Goal: Information Seeking & Learning: Check status

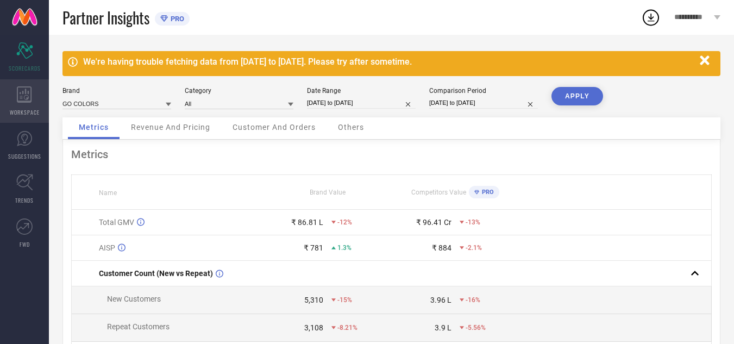
click at [26, 97] on icon at bounding box center [24, 94] width 15 height 16
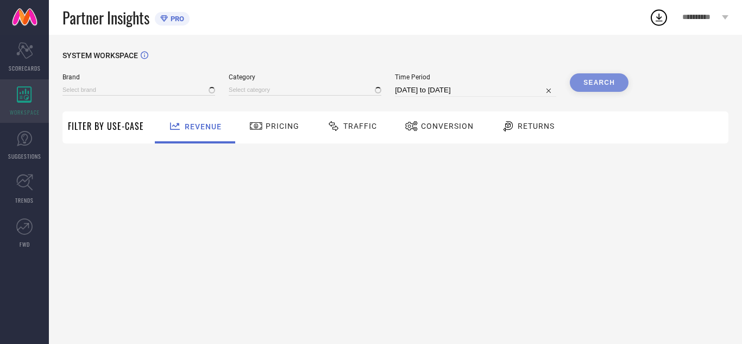
type input "GO COLORS"
type input "All"
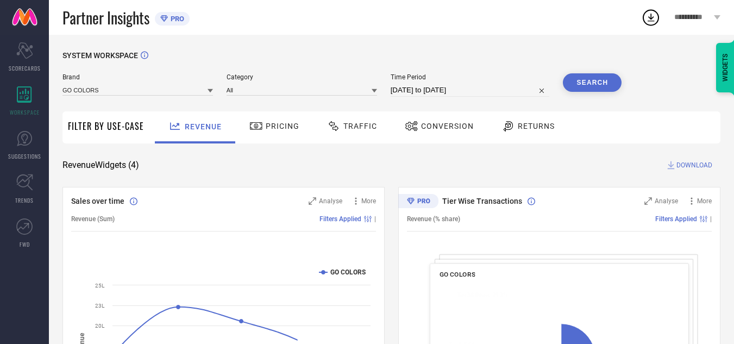
click at [363, 140] on div "Traffic" at bounding box center [351, 127] width 77 height 32
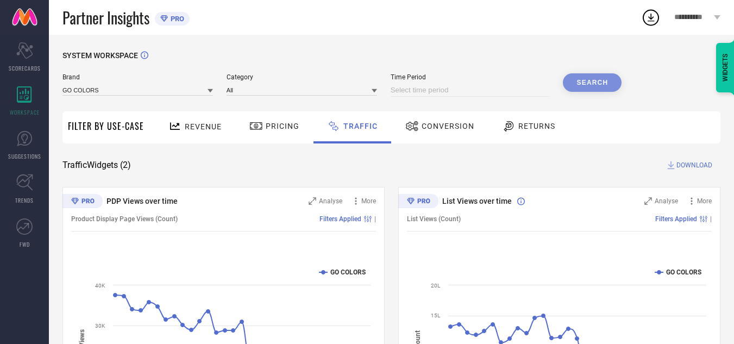
select select "7"
select select "2025"
select select "8"
select select "2025"
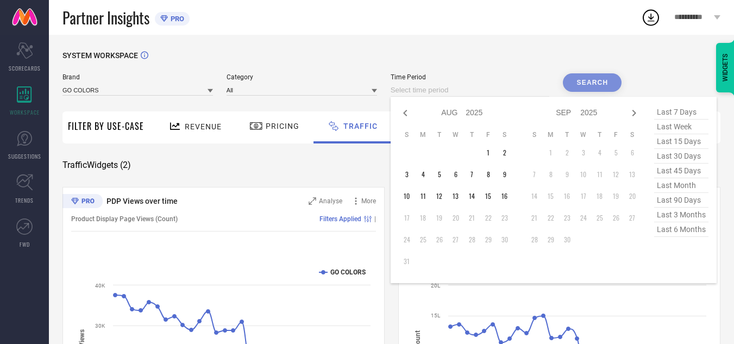
click at [490, 89] on input at bounding box center [470, 90] width 159 height 13
click at [425, 193] on td "11" at bounding box center [423, 196] width 16 height 16
type input "[DATE] to [DATE]"
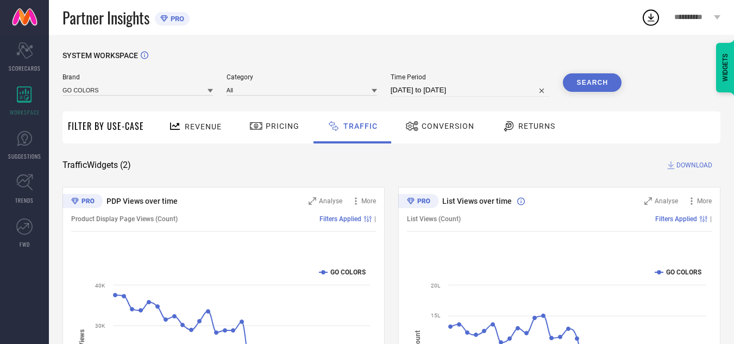
click at [605, 74] on button "Search" at bounding box center [592, 82] width 59 height 18
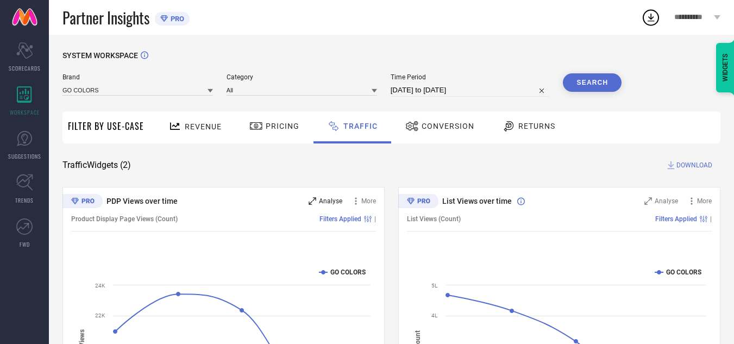
click at [329, 203] on span "Analyse" at bounding box center [330, 201] width 23 height 8
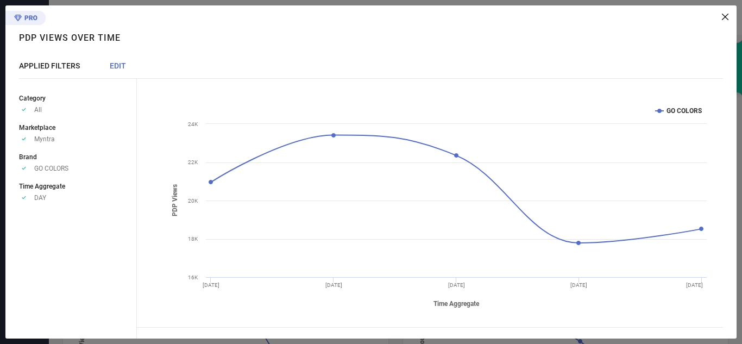
click at [123, 64] on span "EDIT" at bounding box center [118, 65] width 16 height 9
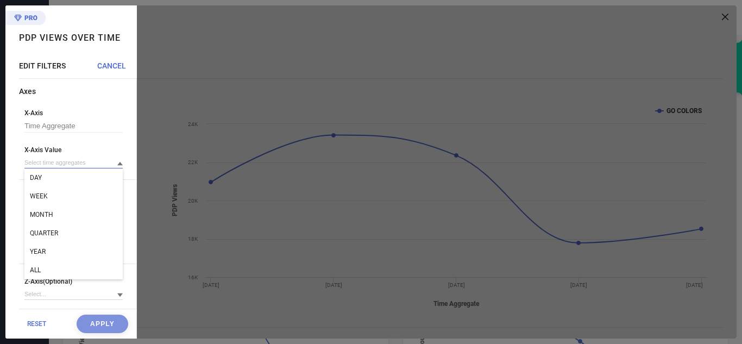
click at [62, 166] on input at bounding box center [73, 162] width 98 height 11
click at [55, 165] on input at bounding box center [73, 162] width 98 height 11
click at [49, 198] on div "WEEK" at bounding box center [73, 196] width 98 height 18
click at [107, 324] on button "Apply" at bounding box center [103, 324] width 52 height 18
